Goal: Information Seeking & Learning: Learn about a topic

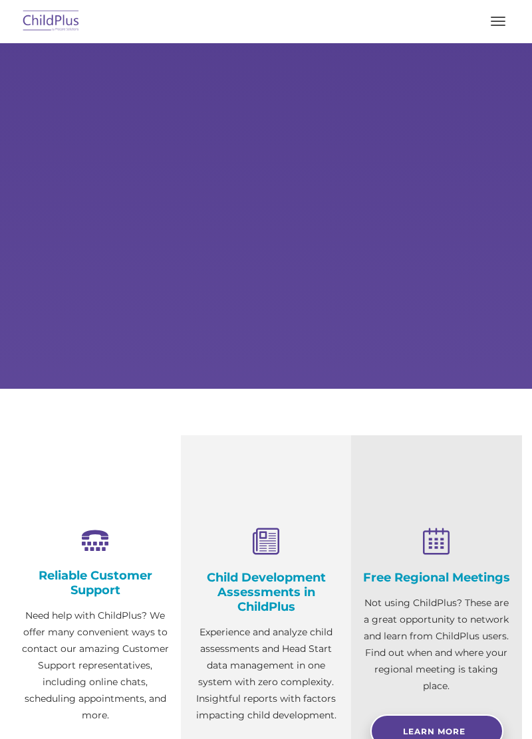
select select "MEDIUM"
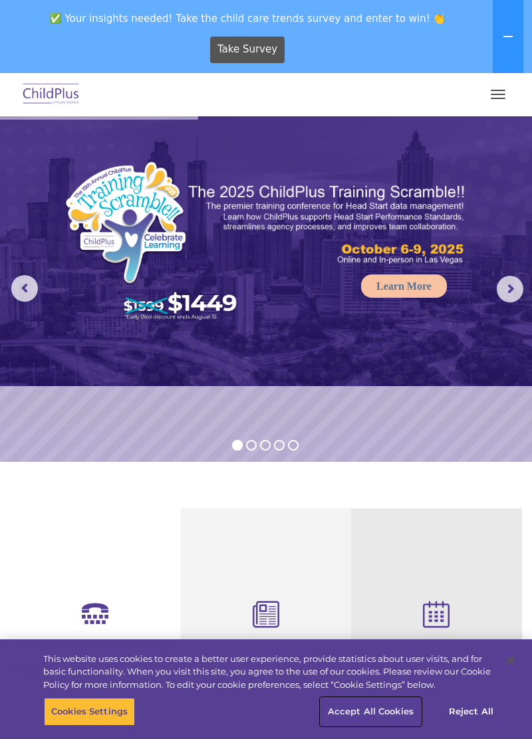
click at [386, 713] on button "Accept All Cookies" at bounding box center [370, 712] width 100 height 28
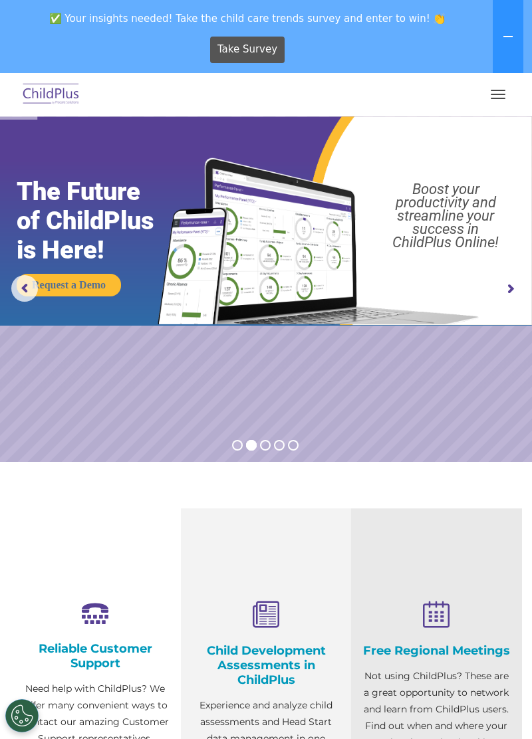
click at [507, 86] on button "button" at bounding box center [498, 94] width 28 height 21
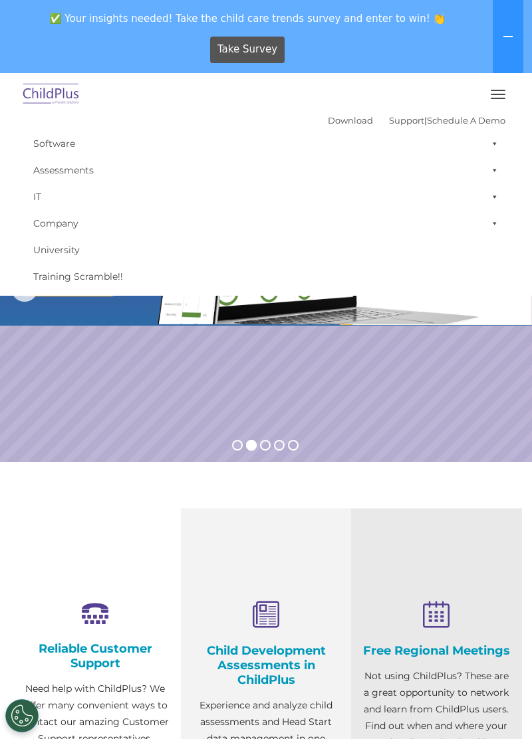
click at [459, 428] on rs-slide "Request a Demo The Future of ChildPlus is Here! Boost your productivity and str…" at bounding box center [266, 289] width 532 height 346
click at [386, 445] on rs-slide "Request a Demo The Future of ChildPlus is Here! Boost your productivity and str…" at bounding box center [266, 289] width 532 height 346
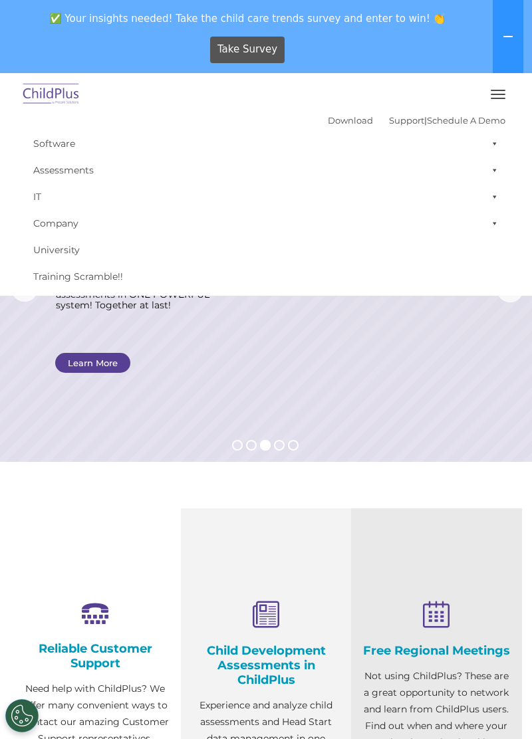
click at [496, 171] on span at bounding box center [491, 170] width 13 height 27
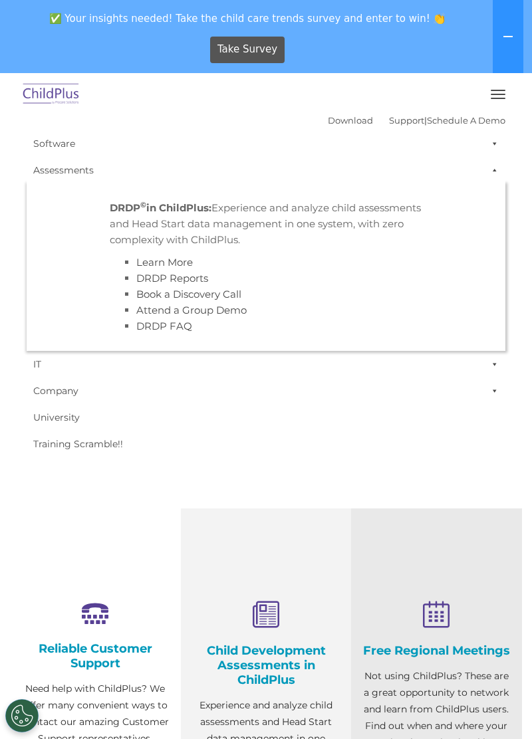
click at [200, 214] on strong "DRDP © in ChildPlus:" at bounding box center [161, 207] width 102 height 13
click at [185, 217] on p "DRDP © in ChildPlus: Experience and analyze child assessments and Head Start da…" at bounding box center [266, 224] width 312 height 48
click at [154, 218] on p "DRDP © in ChildPlus: Experience and analyze child assessments and Head Start da…" at bounding box center [266, 224] width 312 height 48
click at [68, 176] on link "Assessments" at bounding box center [266, 170] width 479 height 27
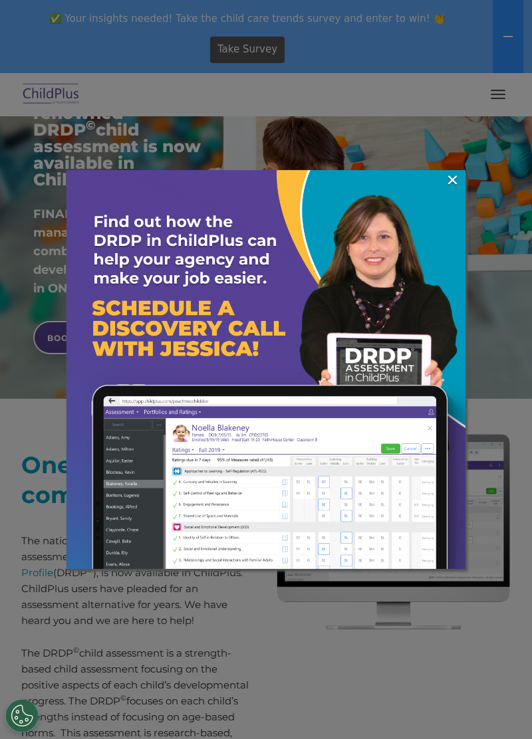
scroll to position [251, 0]
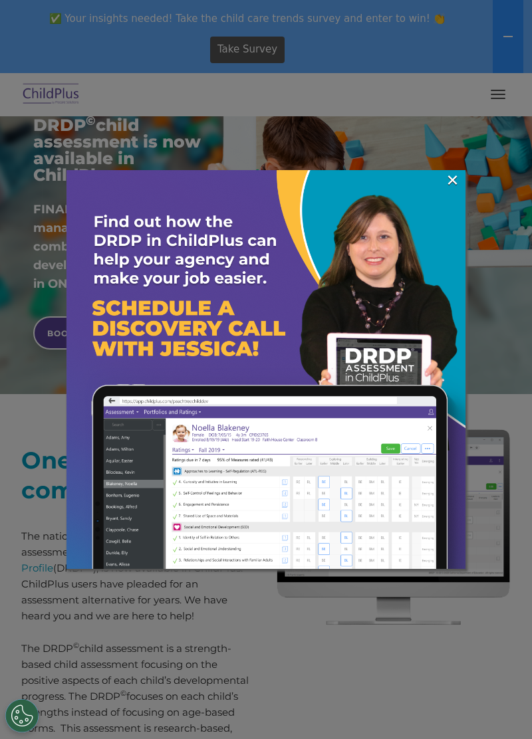
click at [445, 181] on link "×" at bounding box center [452, 179] width 15 height 13
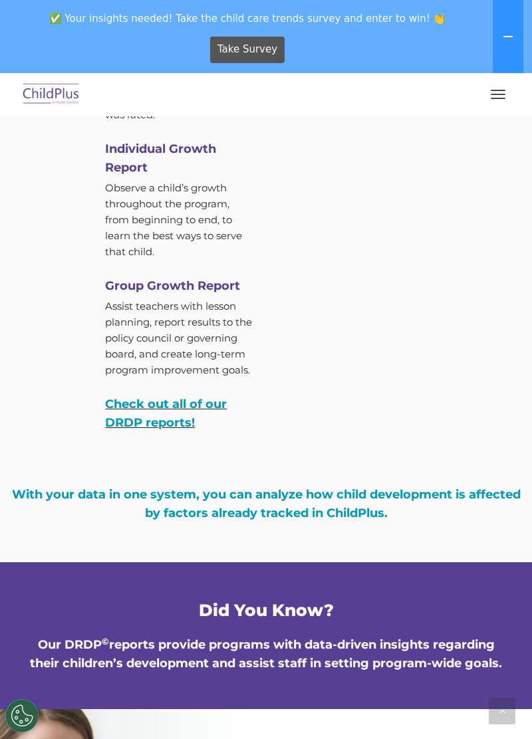
scroll to position [5273, 0]
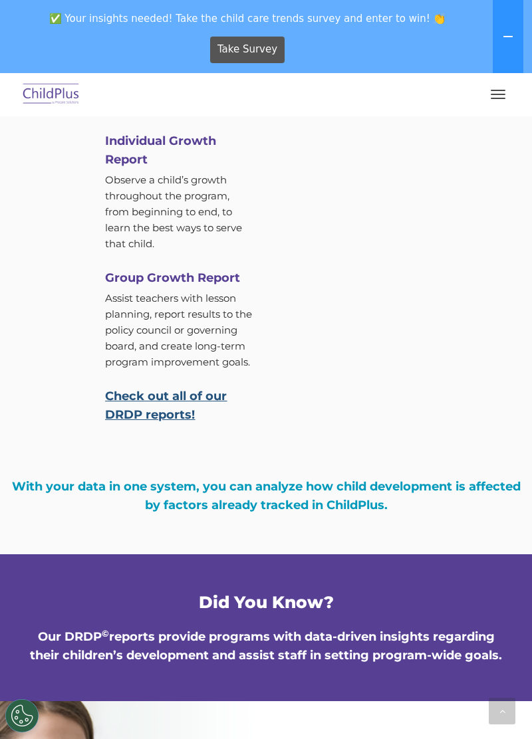
click at [193, 422] on link "Check out all of our DRDP reports!" at bounding box center [166, 405] width 122 height 33
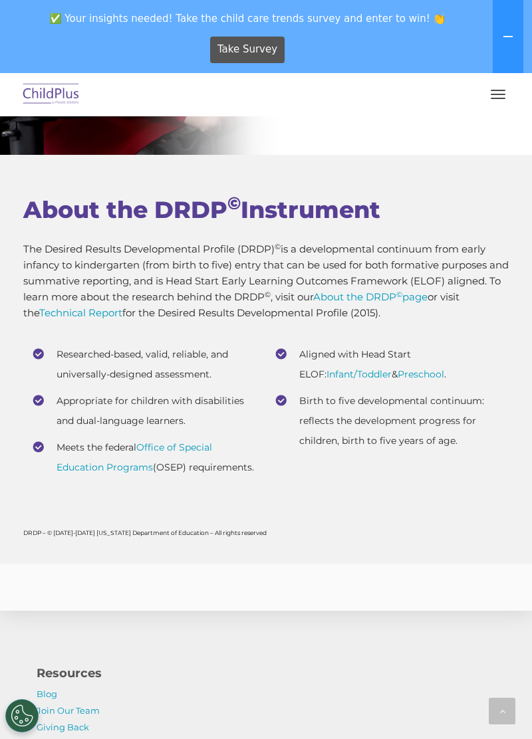
scroll to position [6201, 0]
click at [335, 380] on link "Infant/Toddler" at bounding box center [358, 374] width 65 height 12
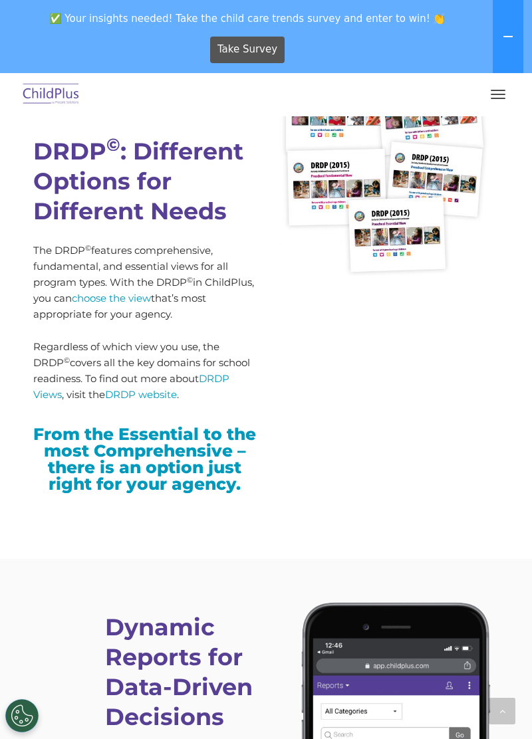
scroll to position [4038, 0]
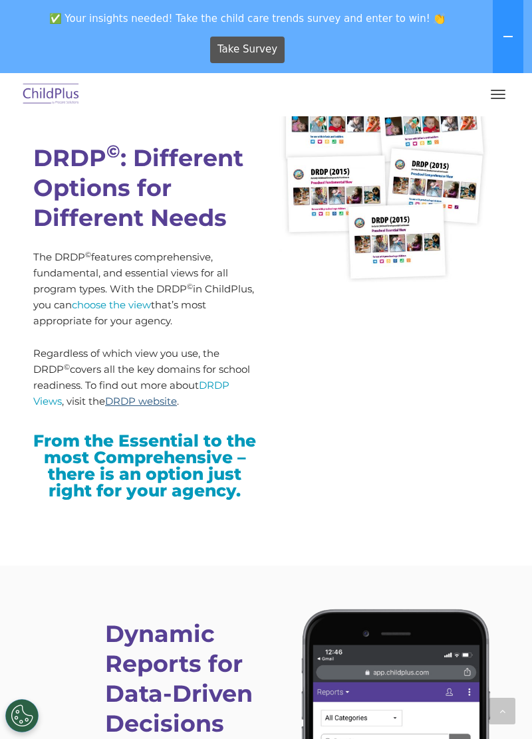
click at [132, 404] on link "DRDP website" at bounding box center [141, 401] width 72 height 13
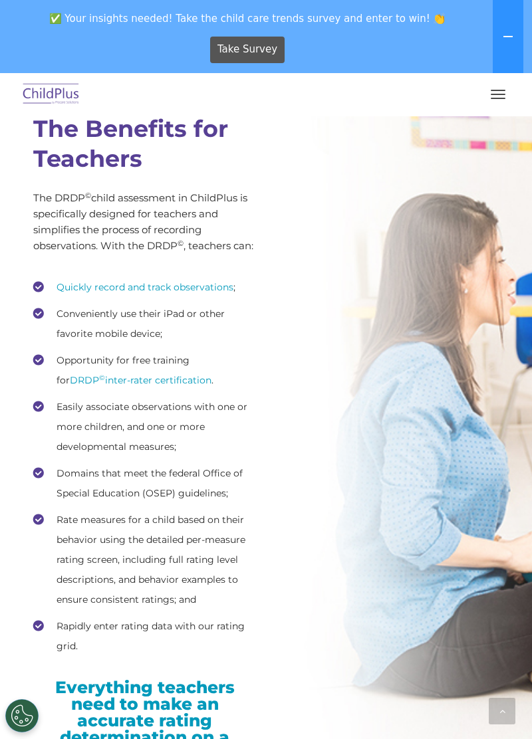
scroll to position [2125, 0]
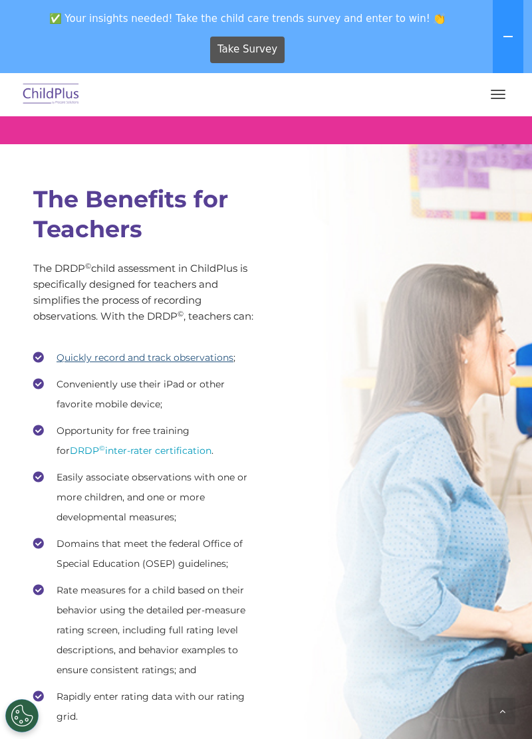
click at [87, 354] on link "Quickly record and track observations" at bounding box center [144, 358] width 177 height 12
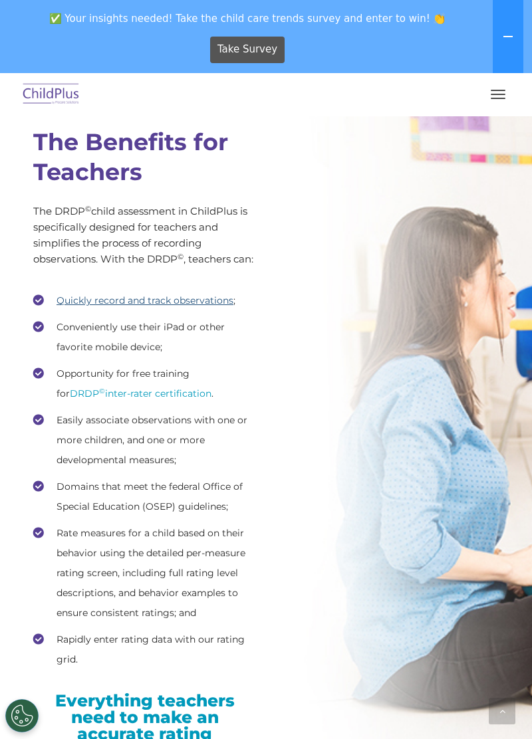
scroll to position [2148, 0]
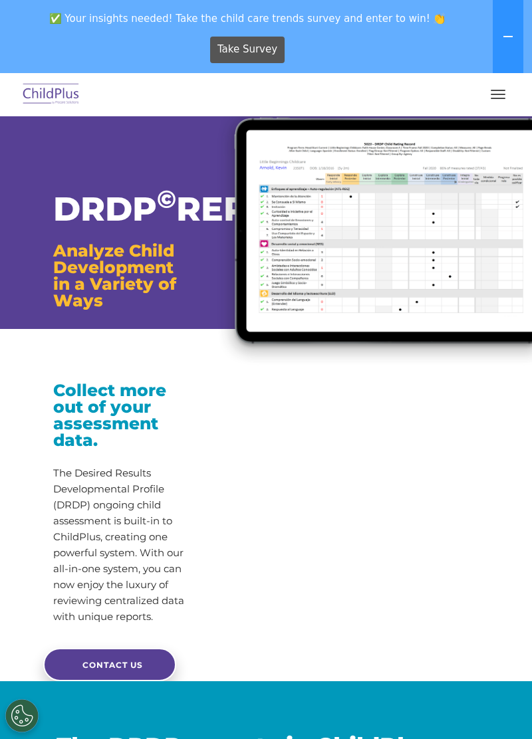
click at [507, 88] on button "button" at bounding box center [498, 94] width 28 height 21
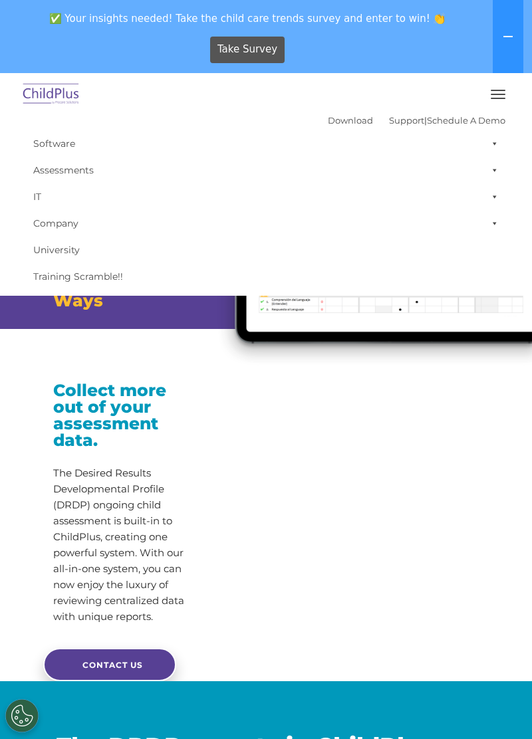
click at [500, 96] on button "button" at bounding box center [498, 94] width 28 height 21
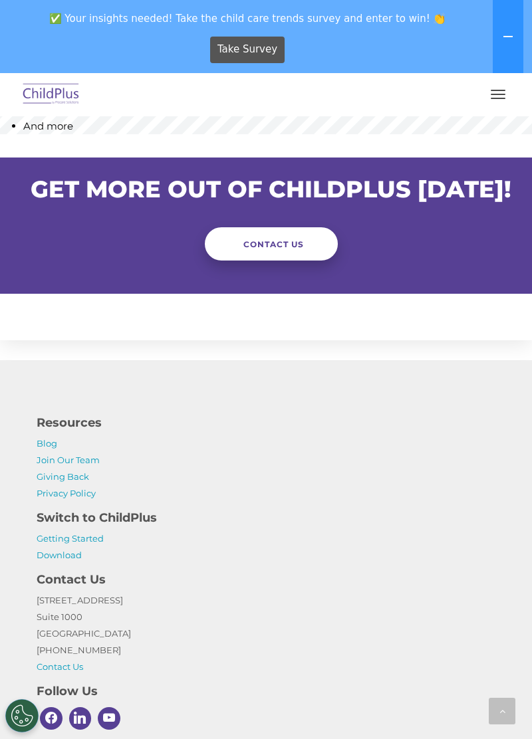
scroll to position [1420, 0]
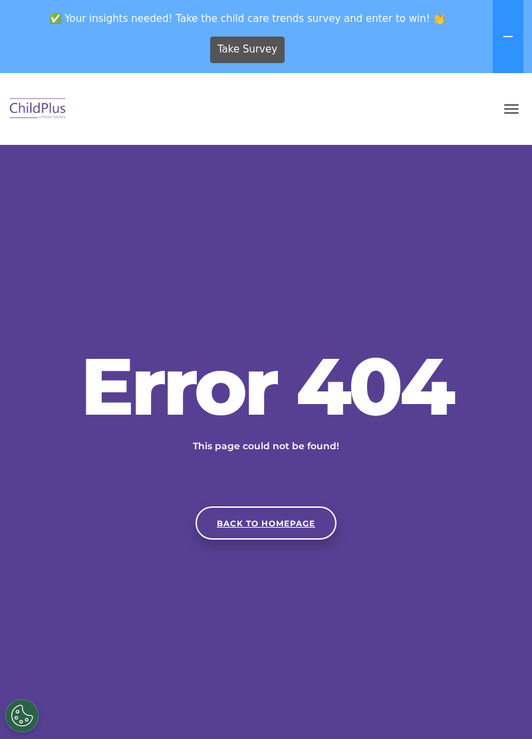
click at [300, 540] on link "Back to homepage" at bounding box center [265, 523] width 141 height 33
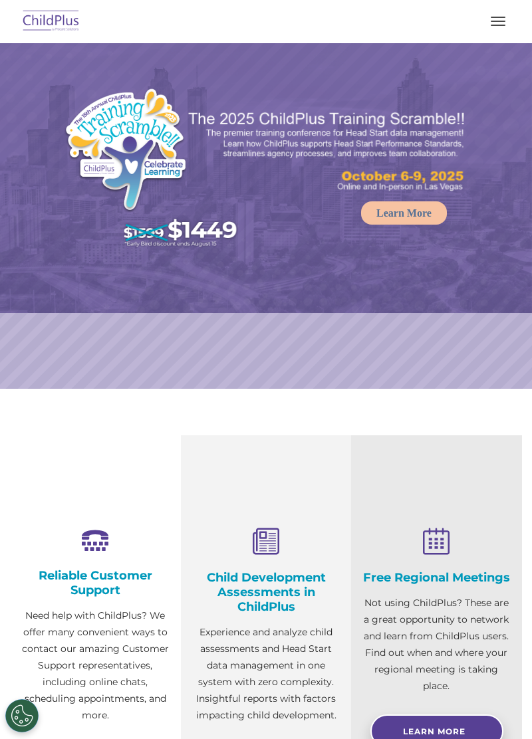
select select "MEDIUM"
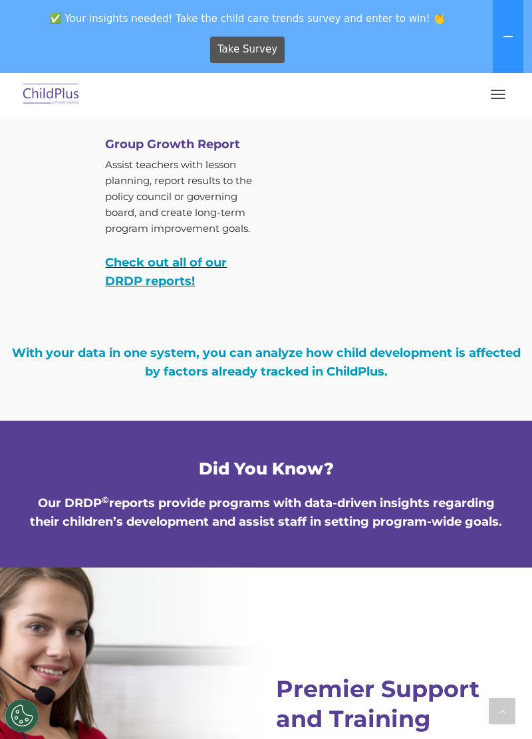
scroll to position [5393, 0]
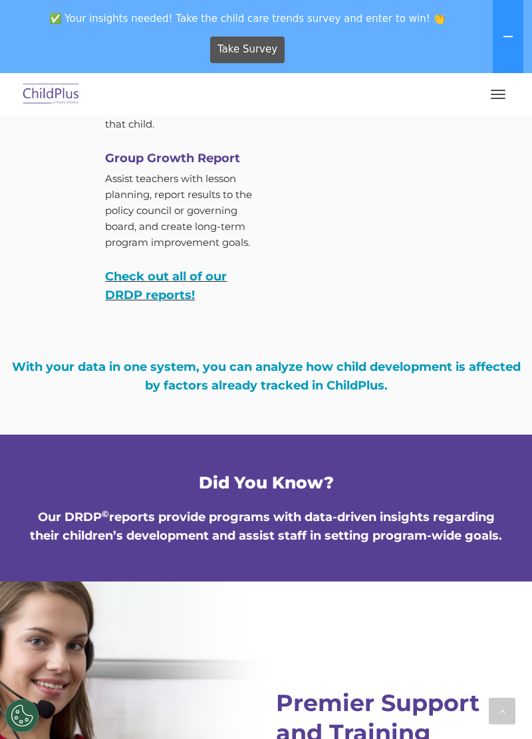
click at [356, 418] on div "With your data in one system, you can analyze how child development is affected…" at bounding box center [266, 373] width 532 height 90
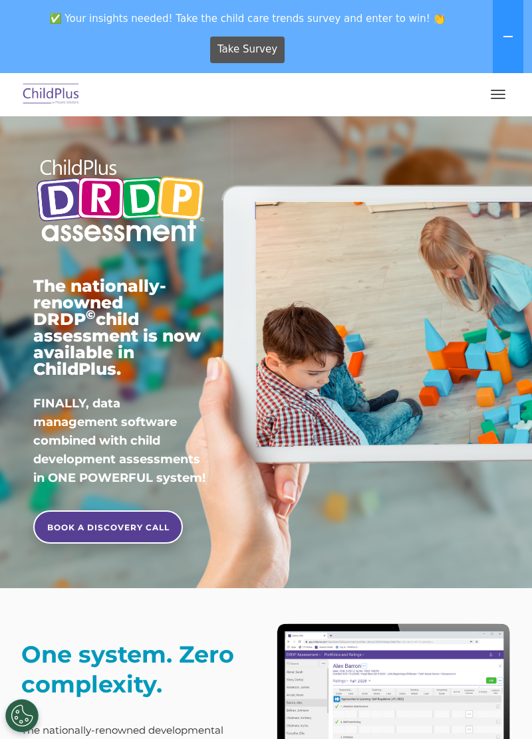
scroll to position [0, 0]
